Goal: Information Seeking & Learning: Learn about a topic

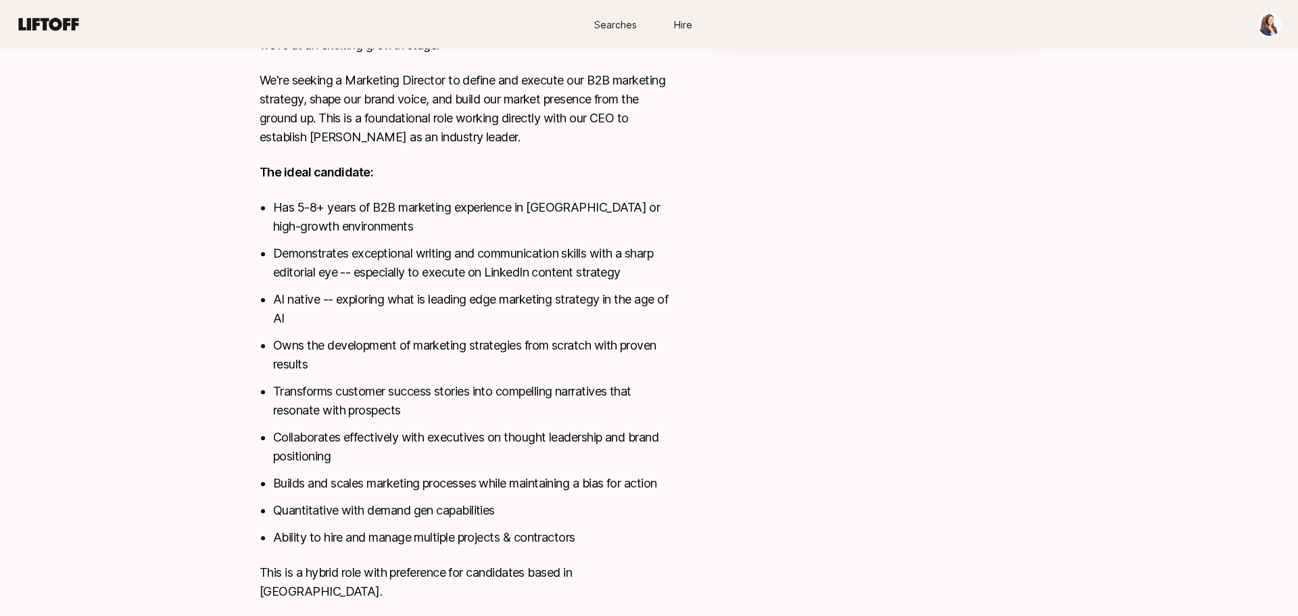
scroll to position [525, 0]
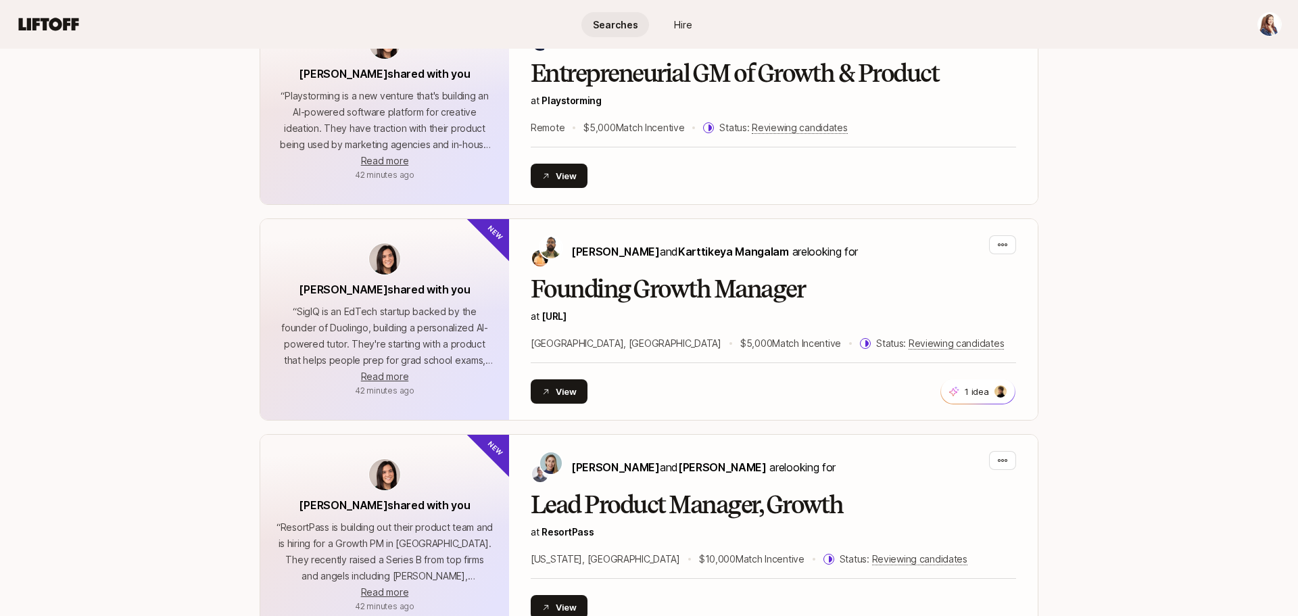
scroll to position [828, 0]
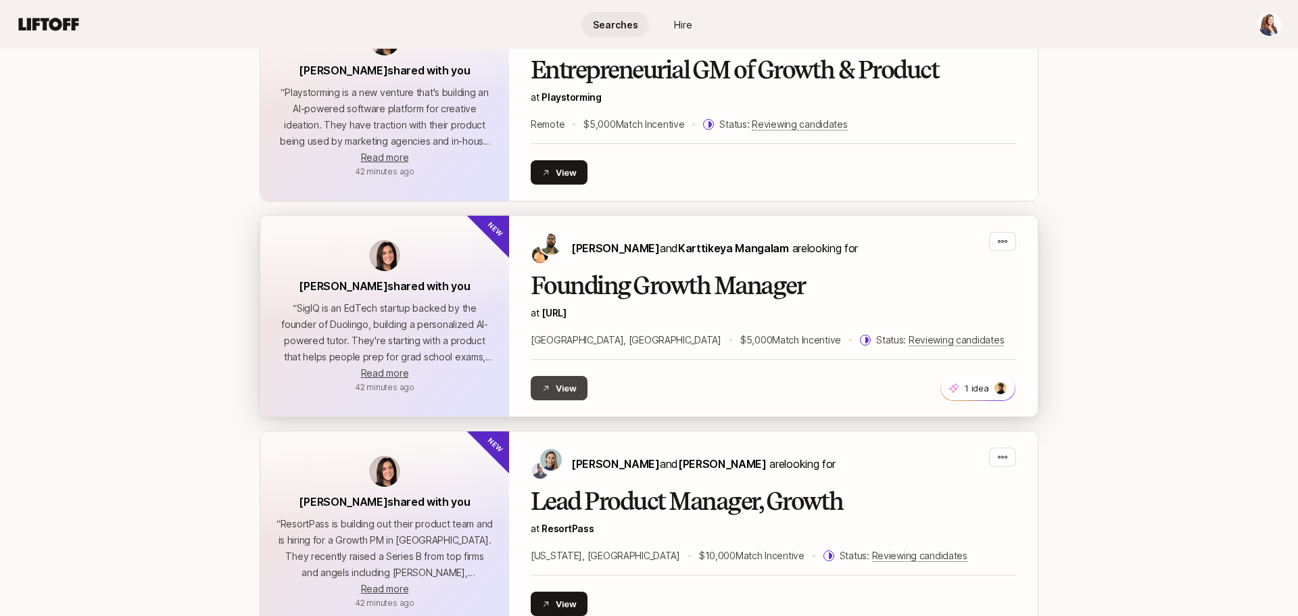
click at [566, 388] on button "View" at bounding box center [559, 388] width 57 height 24
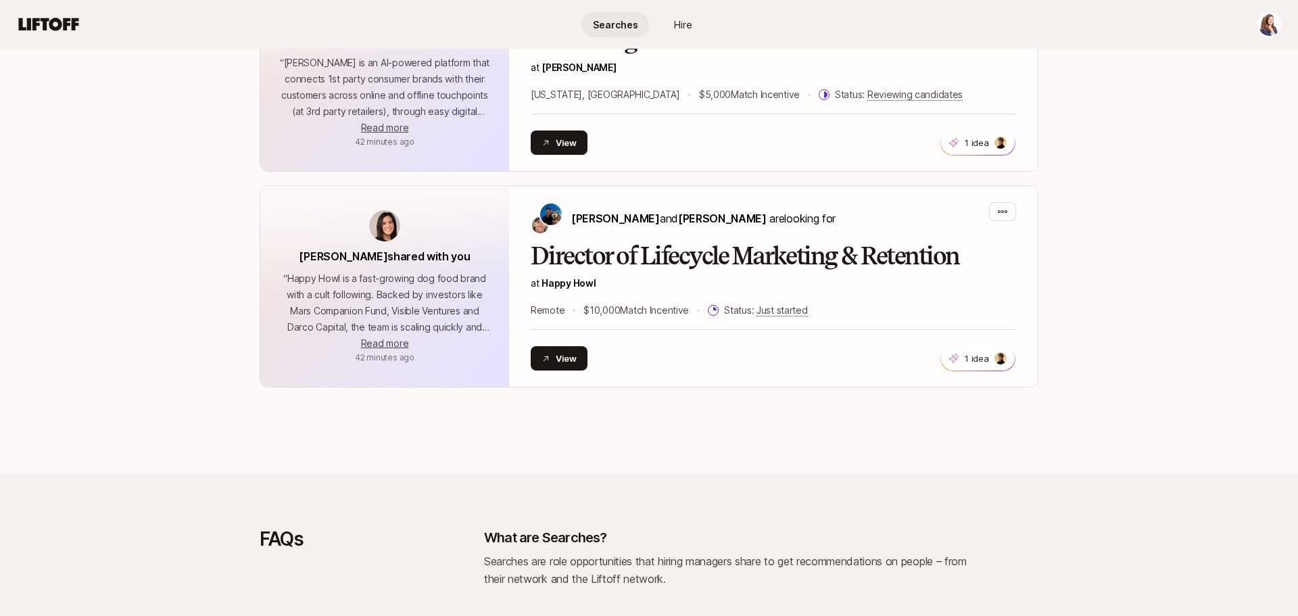
scroll to position [2156, 0]
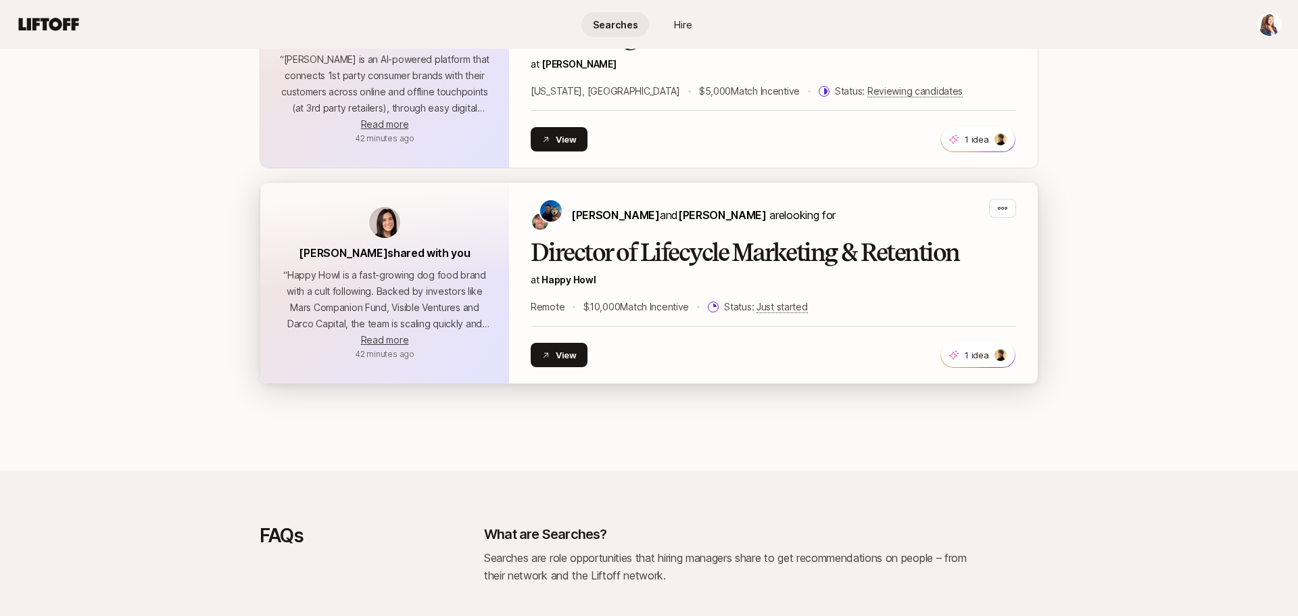
click at [776, 263] on h2 "Director of Lifecycle Marketing & Retention" at bounding box center [773, 252] width 485 height 27
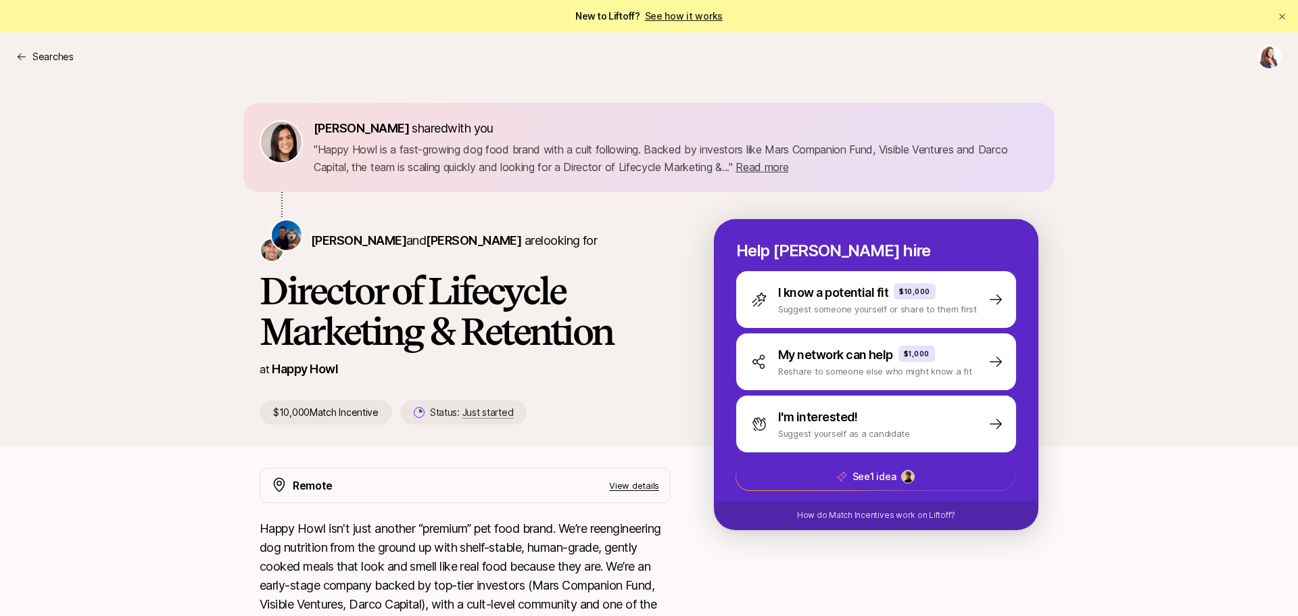
click at [1183, 187] on div "Eleanor Morgan shared with you " Happy Howl is a fast-growing dog food brand wi…" at bounding box center [649, 263] width 1298 height 365
click at [51, 64] on p "Searches" at bounding box center [52, 57] width 41 height 16
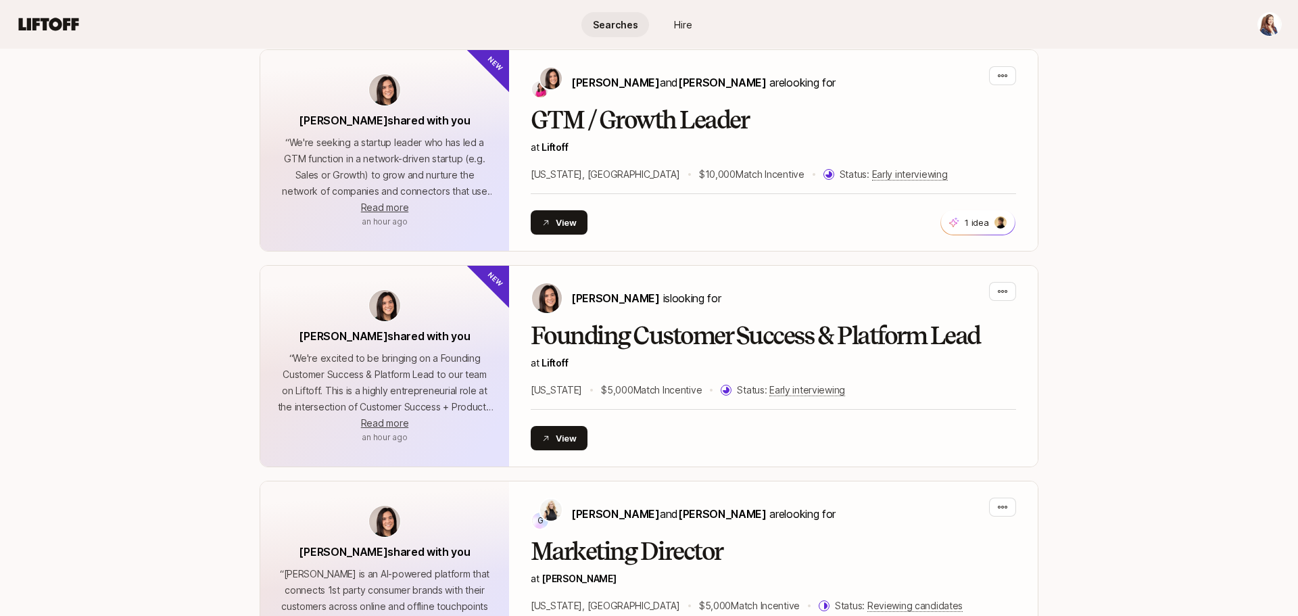
scroll to position [1634, 0]
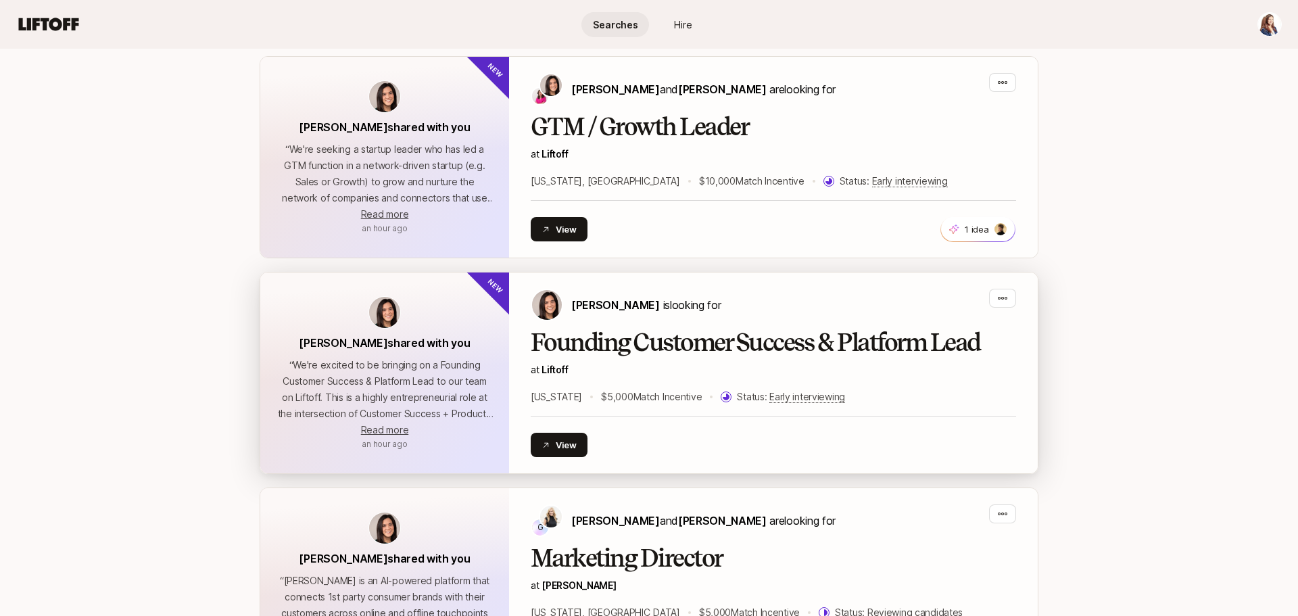
click at [660, 360] on div "Founding Customer Success & Platform Lead at Liftoff New York $5,000 Match Ince…" at bounding box center [773, 367] width 485 height 76
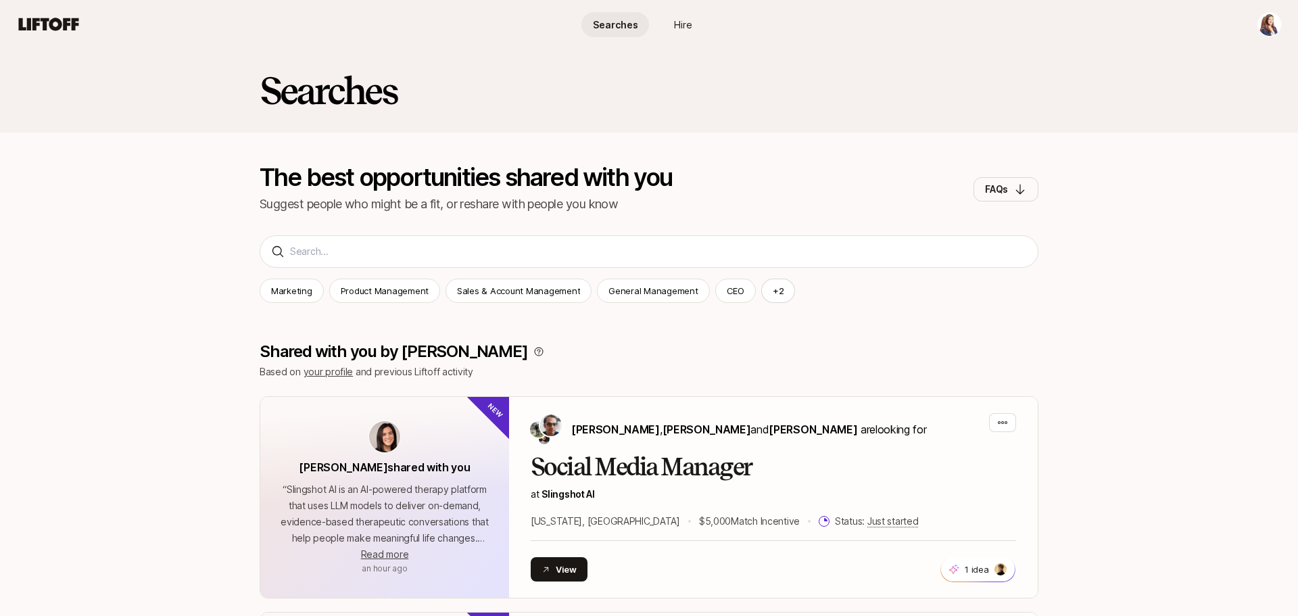
scroll to position [1594, 0]
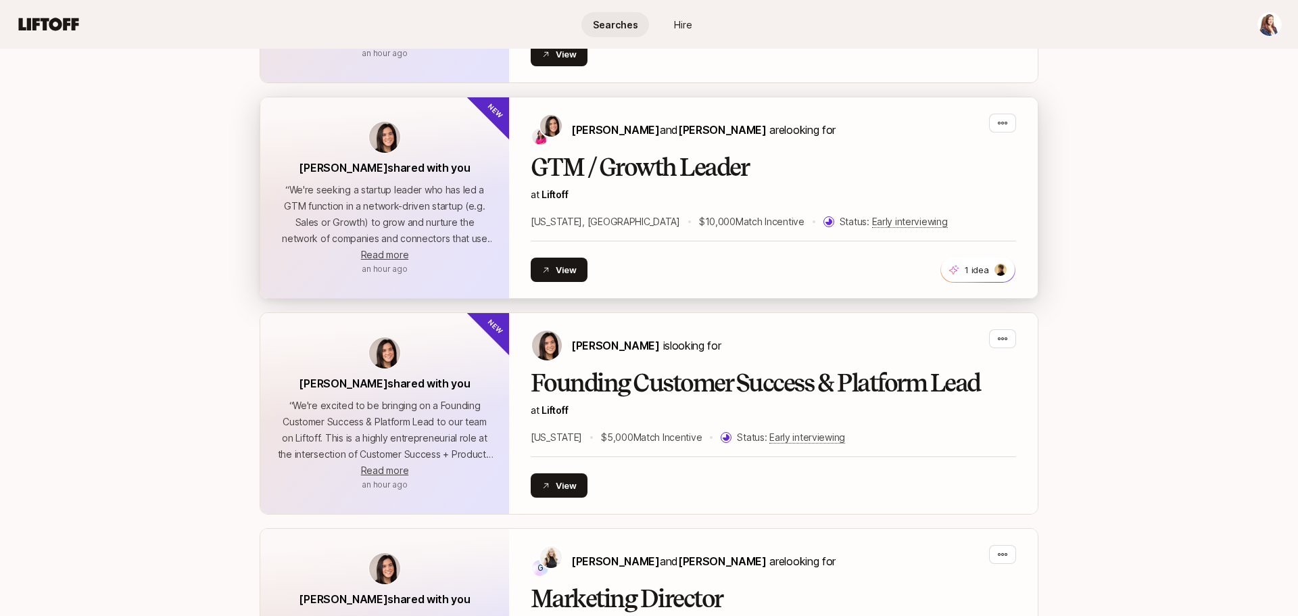
click at [648, 169] on h2 "GTM / Growth Leader" at bounding box center [773, 167] width 485 height 27
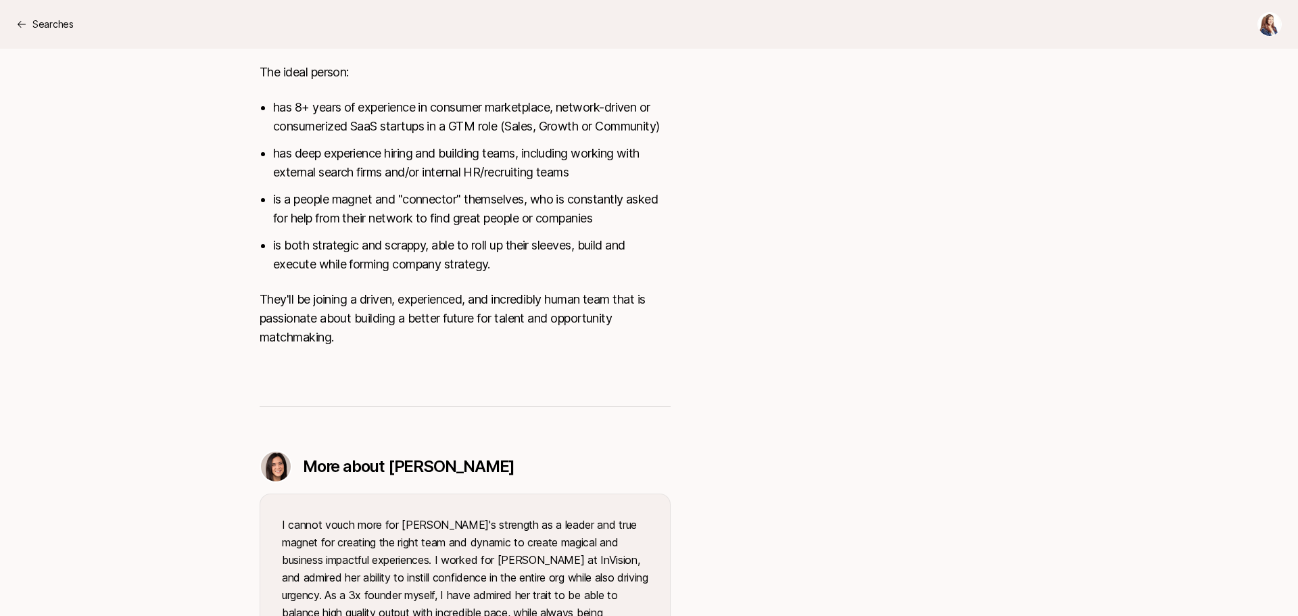
scroll to position [865, 0]
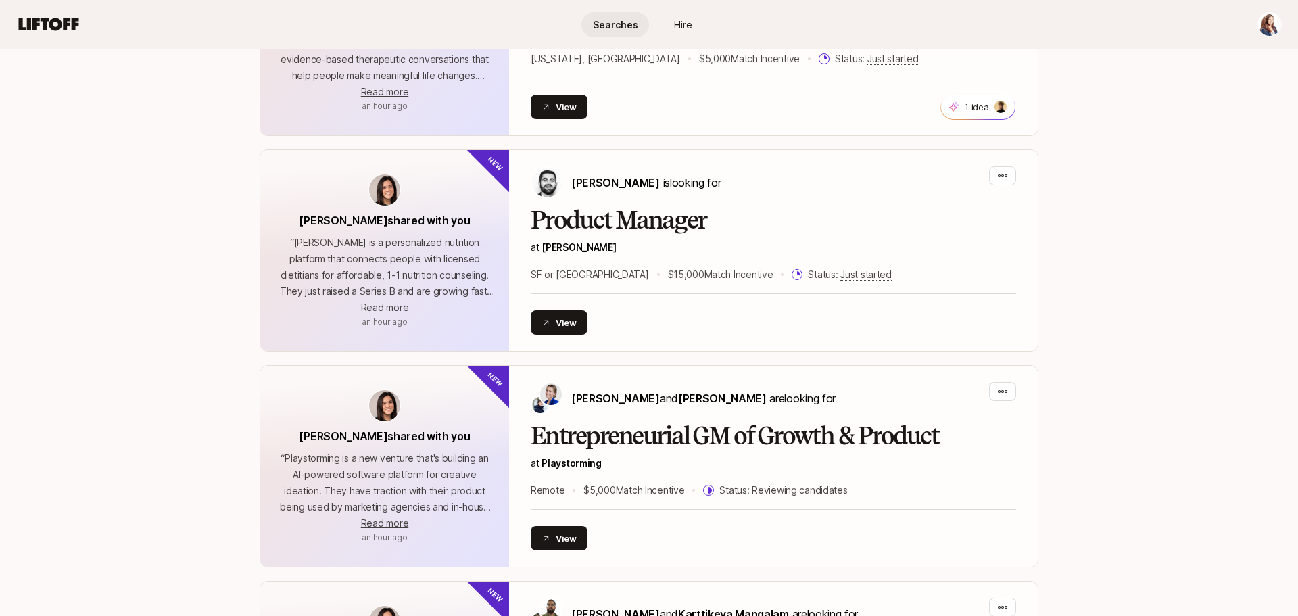
scroll to position [452, 0]
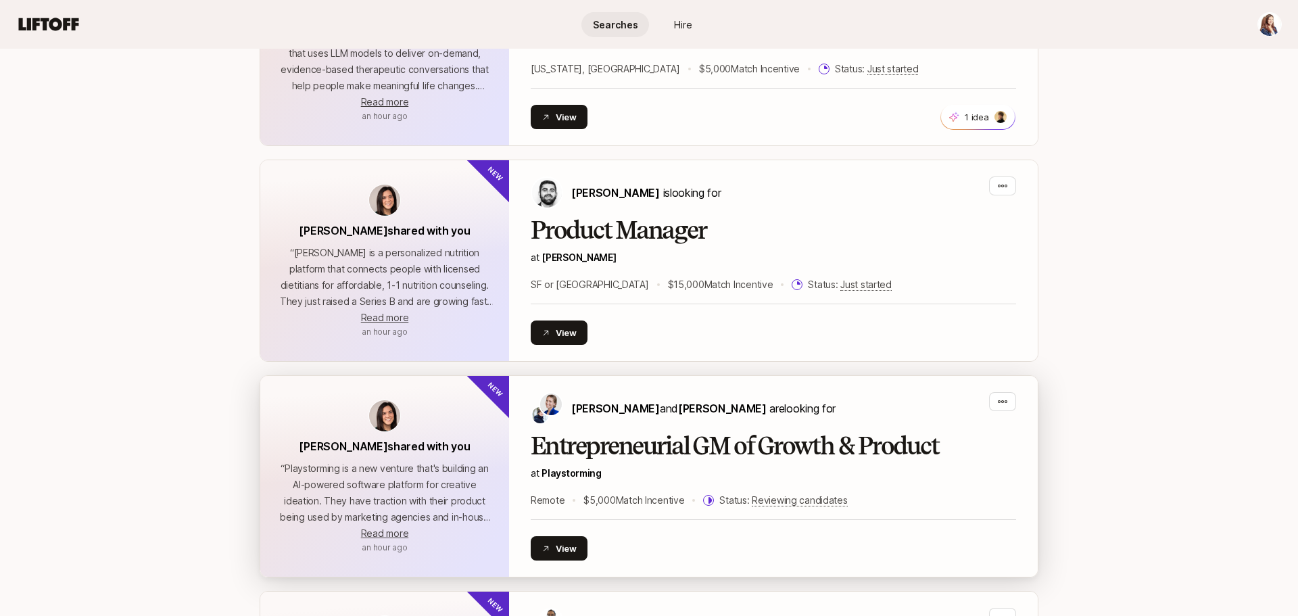
click at [734, 430] on div "Daniela Plattner and Hayley Darden are looking for Entrepreneurial GM of Growth…" at bounding box center [773, 476] width 485 height 168
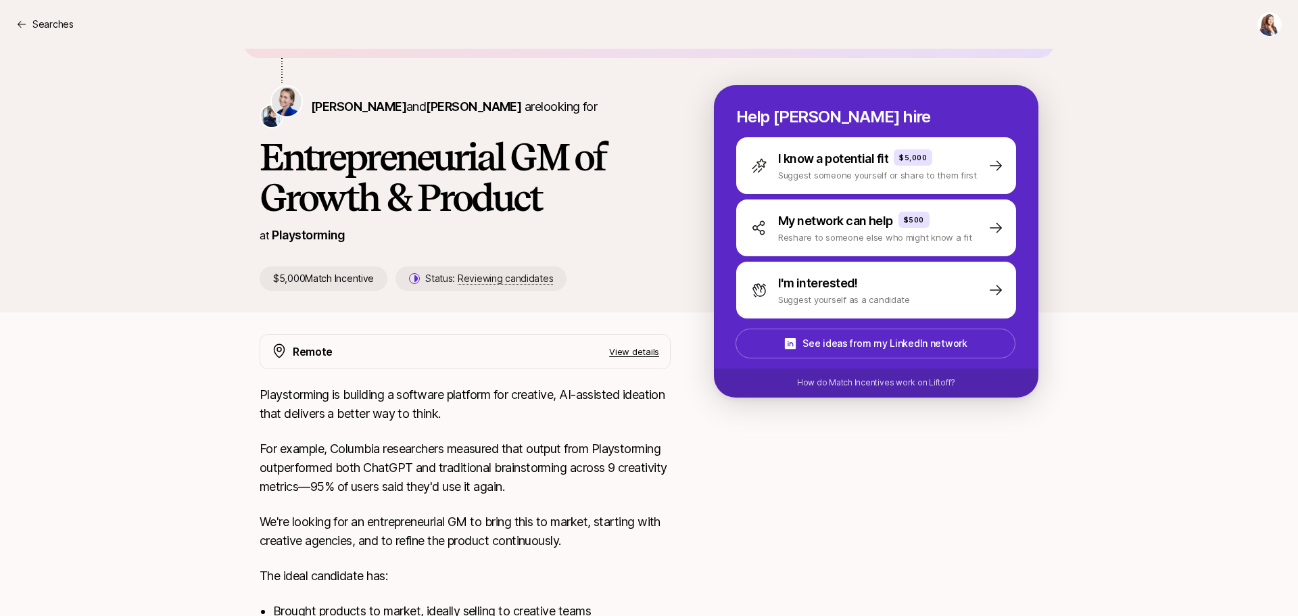
scroll to position [135, 0]
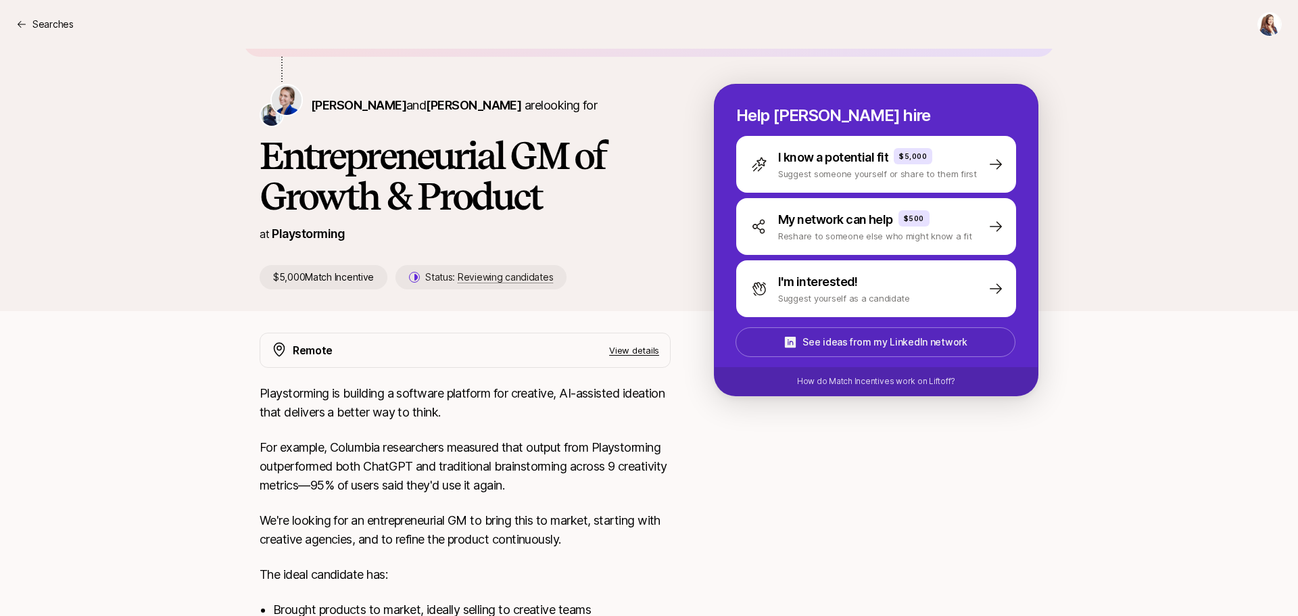
click at [904, 347] on p "See ideas from my LinkedIn network" at bounding box center [885, 342] width 164 height 16
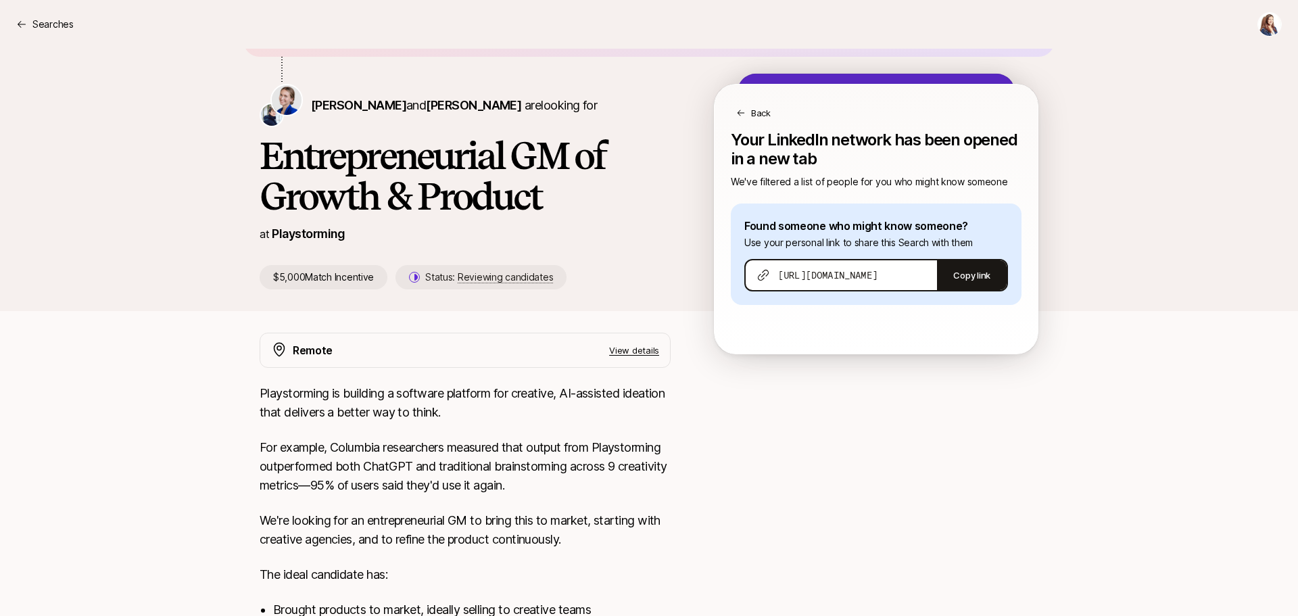
click at [760, 110] on p "Back" at bounding box center [761, 113] width 20 height 14
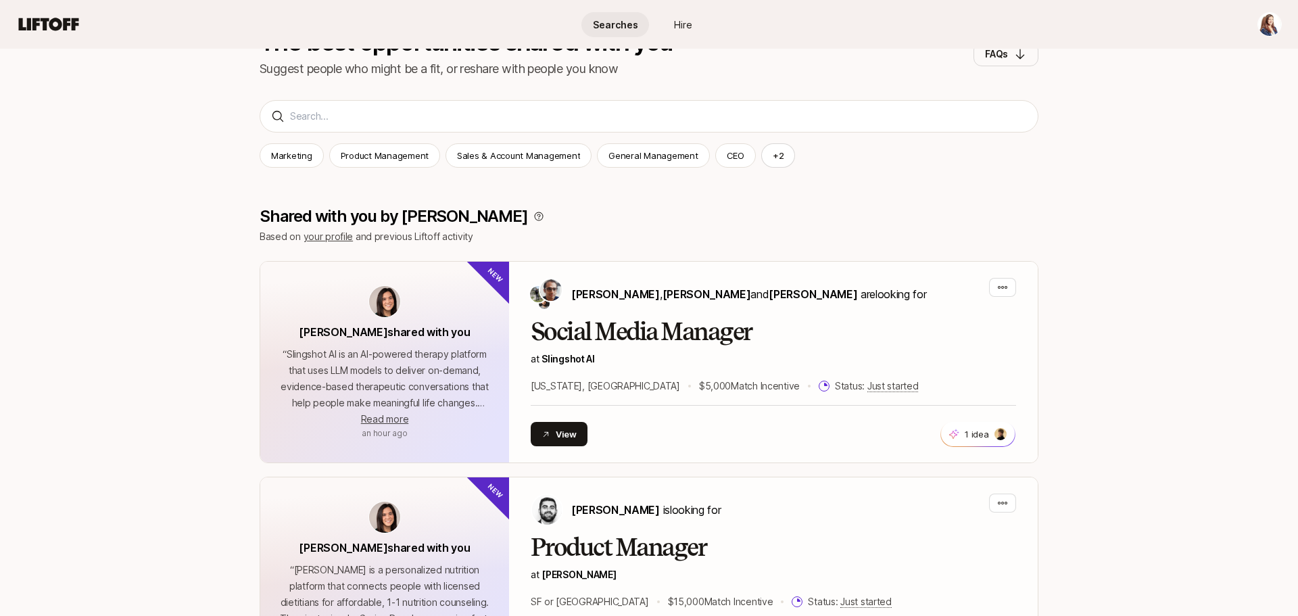
scroll to position [412, 0]
